Goal: Find specific page/section: Find specific page/section

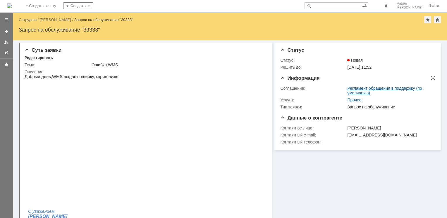
click at [360, 89] on link "Регламент обращения в поддержку (по умолчанию)" at bounding box center [385, 90] width 75 height 9
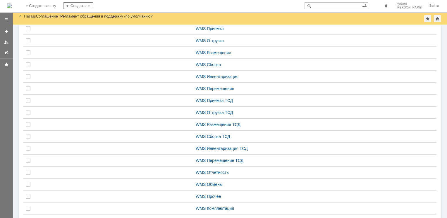
scroll to position [117, 0]
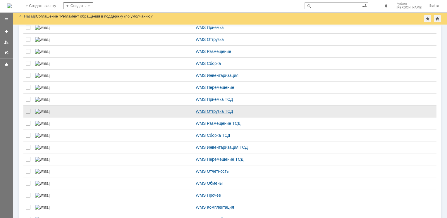
click at [196, 114] on div "WMS Отгрузка ТСД" at bounding box center [273, 111] width 155 height 5
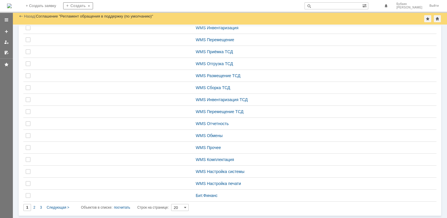
scroll to position [210, 0]
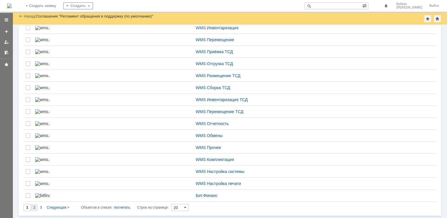
click at [34, 207] on span "2" at bounding box center [34, 208] width 2 height 4
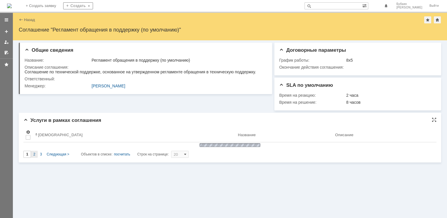
scroll to position [0, 0]
type input "2"
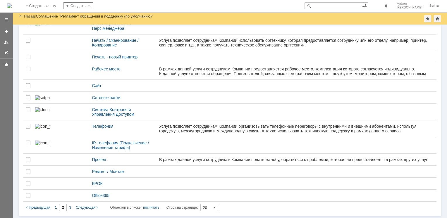
scroll to position [229, 0]
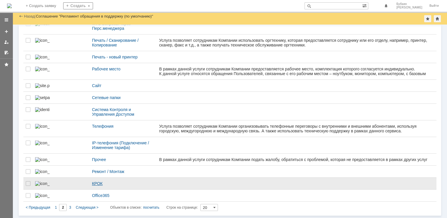
click at [92, 182] on div "КРОК" at bounding box center [123, 184] width 63 height 5
